Goal: Transaction & Acquisition: Purchase product/service

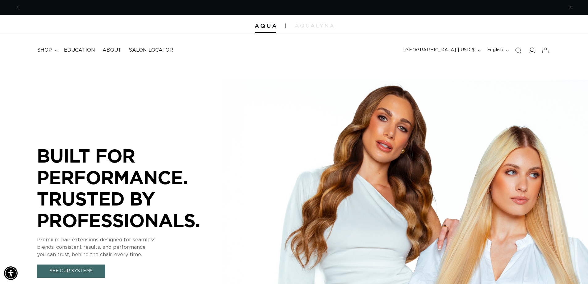
scroll to position [0, 544]
click at [40, 53] on span "shop" at bounding box center [44, 50] width 15 height 6
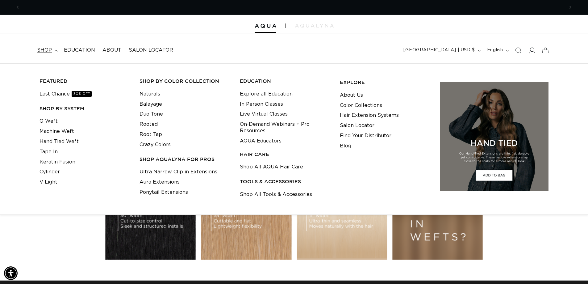
scroll to position [0, 1088]
click at [52, 153] on link "Tape In" at bounding box center [49, 152] width 18 height 10
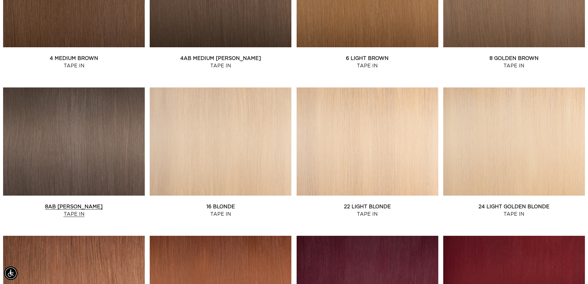
scroll to position [0, 544]
click at [76, 203] on link "8AB Ash Brown Tape In" at bounding box center [74, 210] width 142 height 15
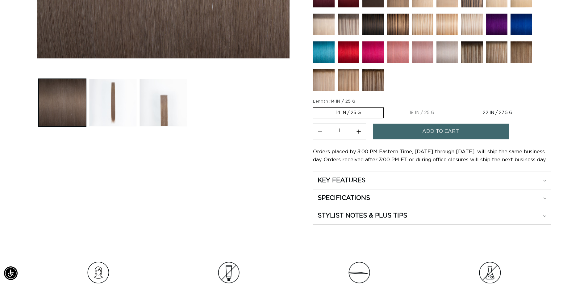
scroll to position [278, 0]
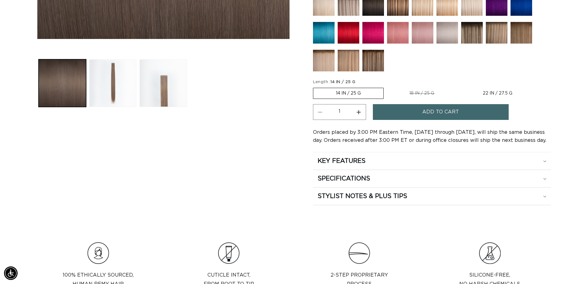
click at [491, 88] on label "22 IN / 27.5 G Variant sold out or unavailable" at bounding box center [497, 93] width 75 height 10
click at [460, 86] on input "22 IN / 27.5 G Variant sold out or unavailable" at bounding box center [460, 86] width 0 height 0
radio input "true"
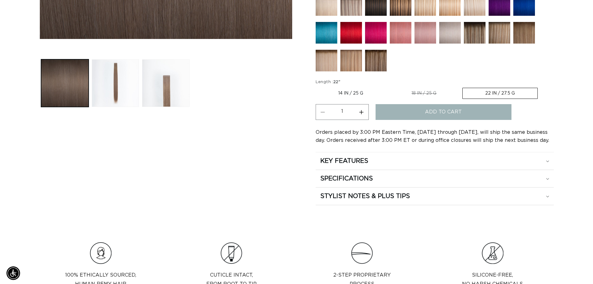
scroll to position [0, 1088]
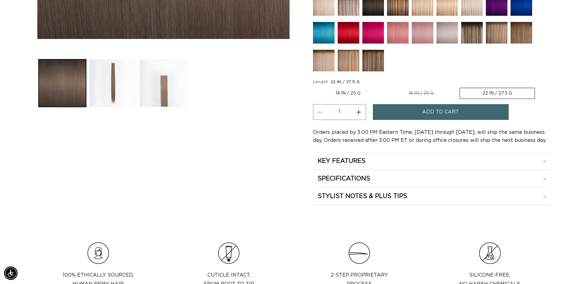
click at [359, 104] on button "Increase quantity for 8AB Ash Brown - Tape In" at bounding box center [359, 112] width 14 height 16
type input "2"
click at [420, 104] on button "Add to cart" at bounding box center [441, 112] width 136 height 16
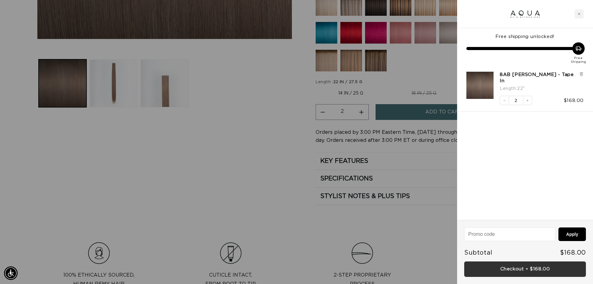
click at [518, 266] on link "Checkout • $168.00" at bounding box center [525, 269] width 122 height 16
